Goal: Transaction & Acquisition: Obtain resource

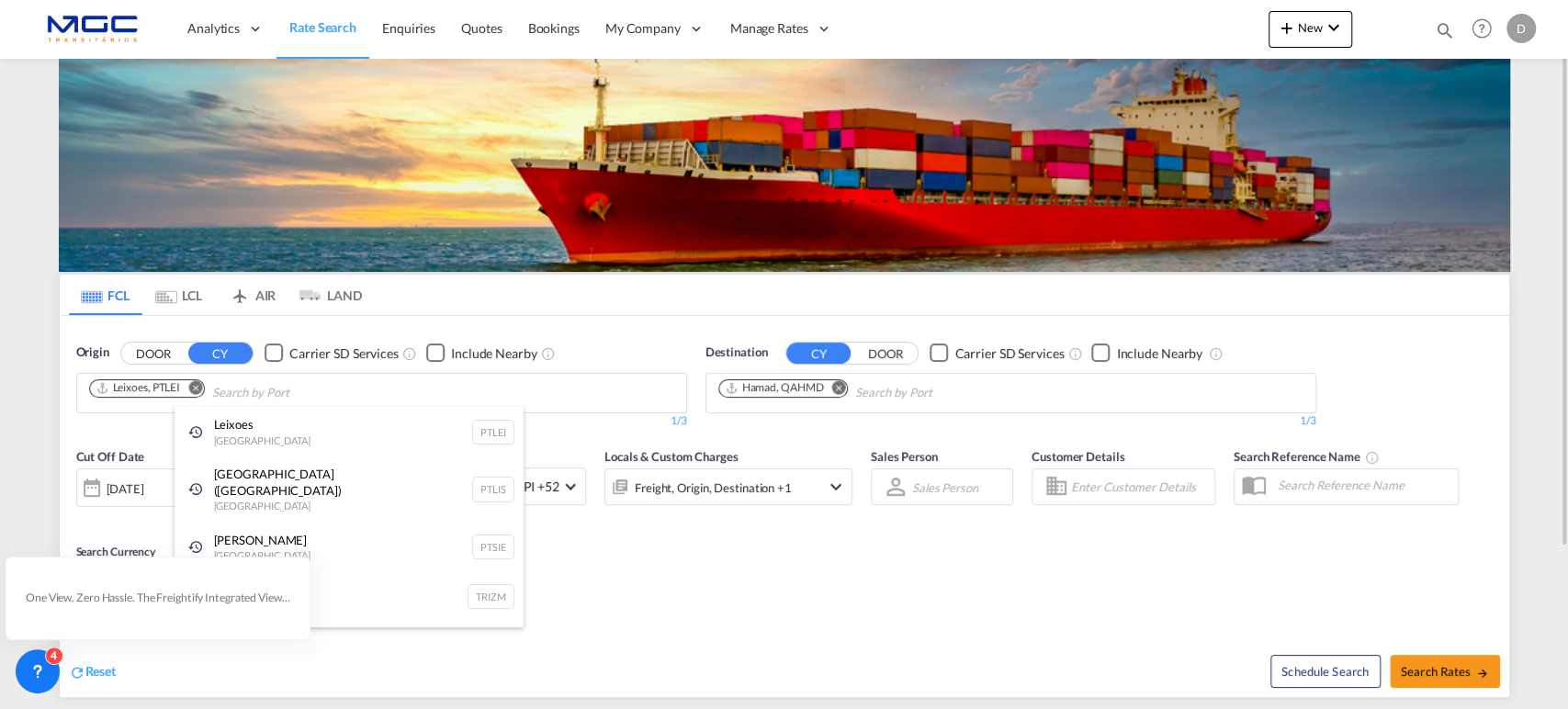
drag, startPoint x: 831, startPoint y: 402, endPoint x: 838, endPoint y: 386, distance: 17.5
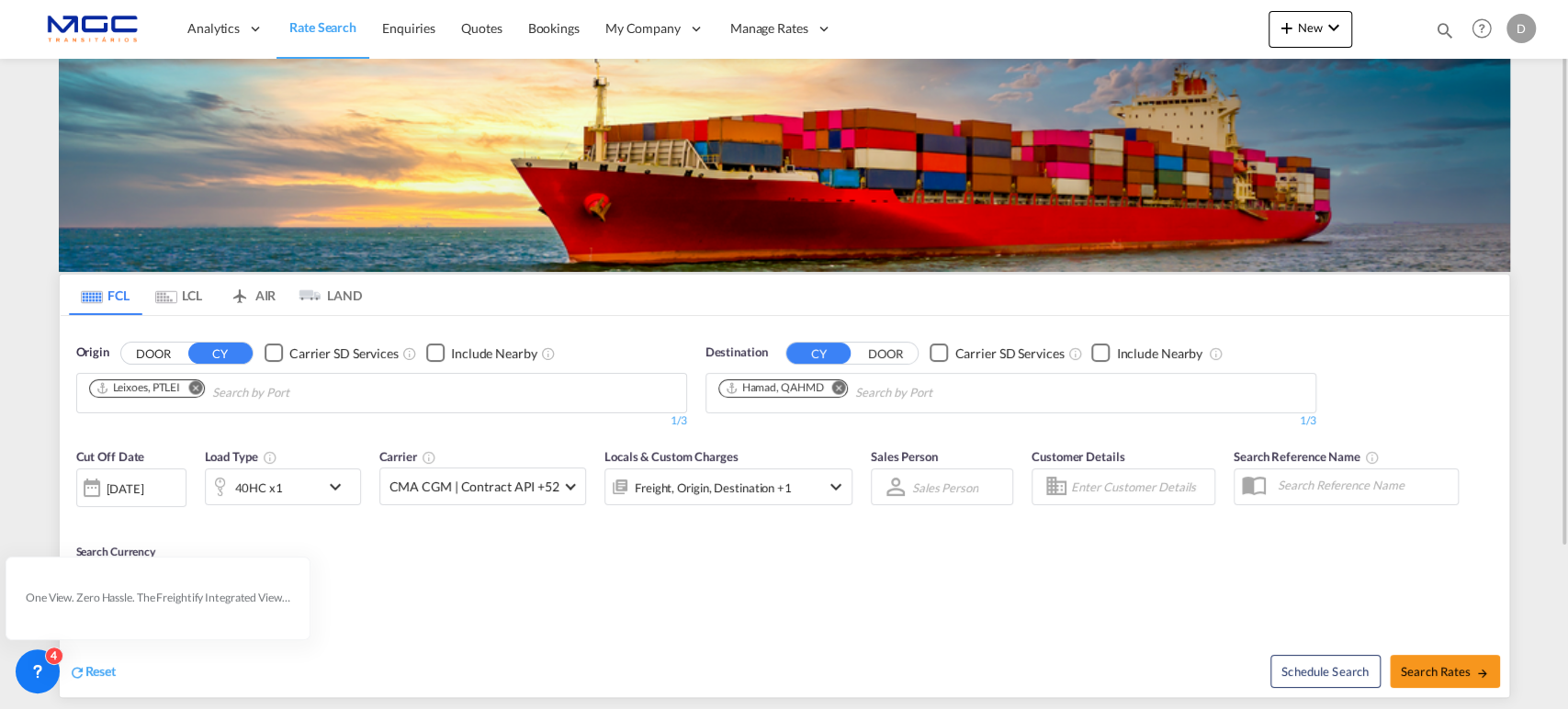
click at [838, 299] on md-icon "Remove" at bounding box center [837, 387] width 14 height 14
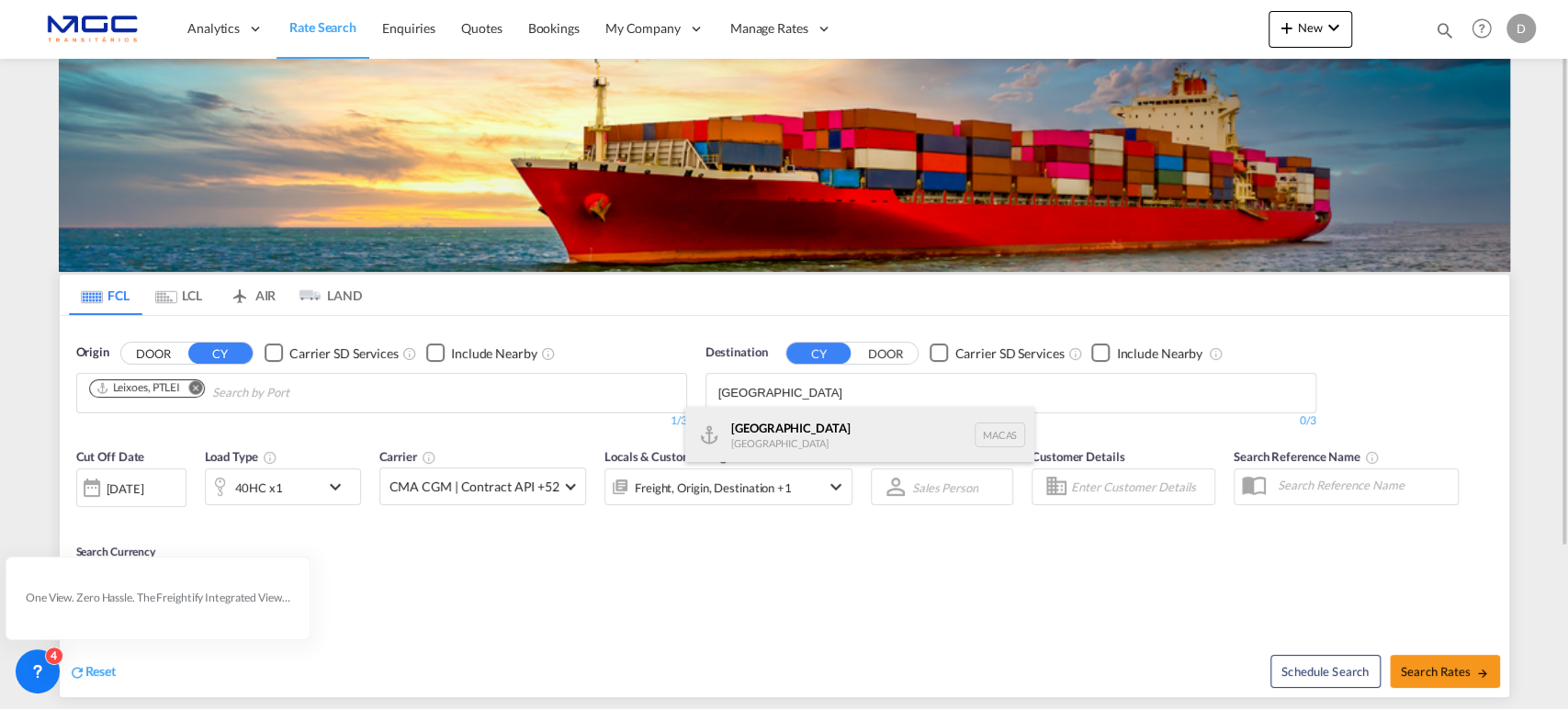
type input "[GEOGRAPHIC_DATA]"
click at [785, 299] on div "Casablanca [GEOGRAPHIC_DATA] [GEOGRAPHIC_DATA]" at bounding box center [859, 435] width 349 height 55
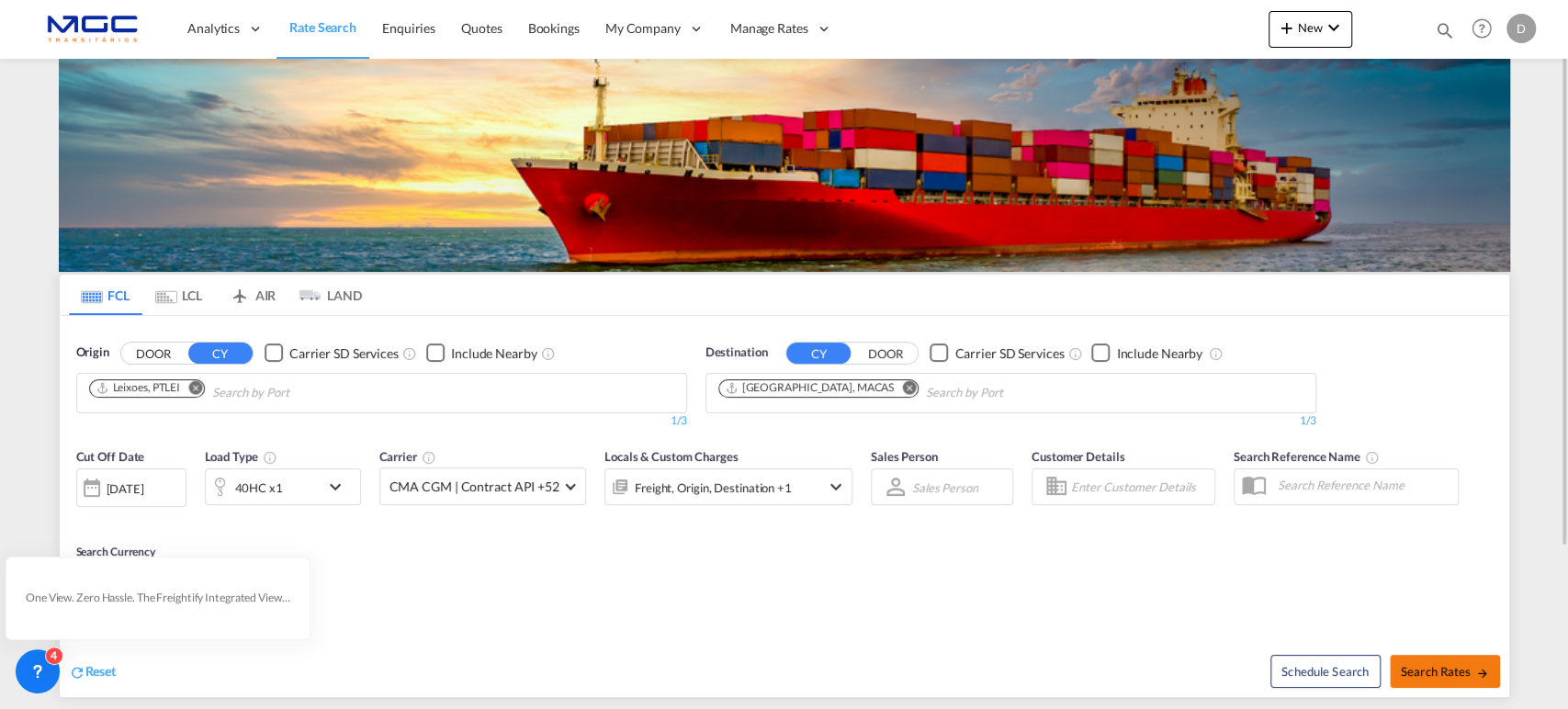
click at [1255, 299] on span "Search Rates" at bounding box center [1445, 671] width 88 height 15
type input "PTLEI to MACAS / [DATE]"
